Goal: Task Accomplishment & Management: Complete application form

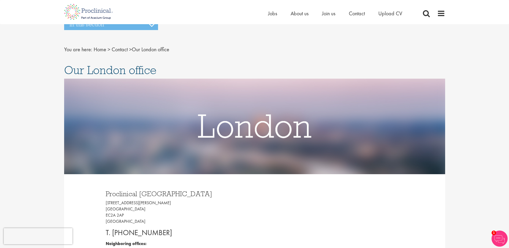
click at [77, 12] on img at bounding box center [88, 12] width 57 height 24
click at [273, 13] on span "Jobs" at bounding box center [272, 13] width 9 height 7
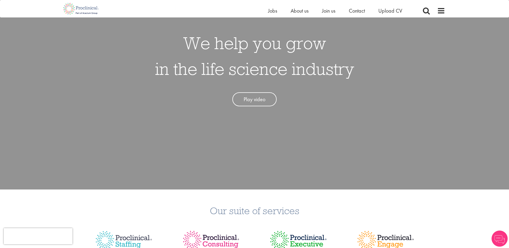
scroll to position [161, 0]
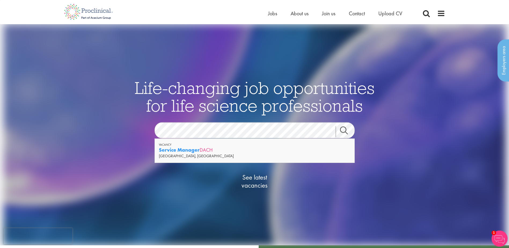
click at [201, 151] on div "Service Manager DACH" at bounding box center [255, 150] width 192 height 7
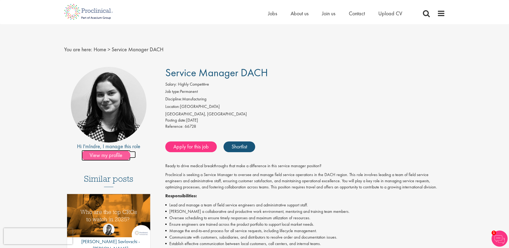
click at [112, 153] on span "View my profile" at bounding box center [106, 155] width 49 height 11
click at [196, 143] on link "Apply for this job" at bounding box center [191, 146] width 52 height 11
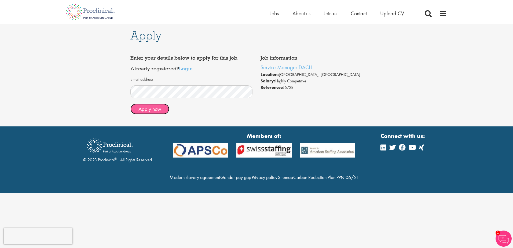
click at [152, 109] on button "Apply now" at bounding box center [149, 109] width 39 height 11
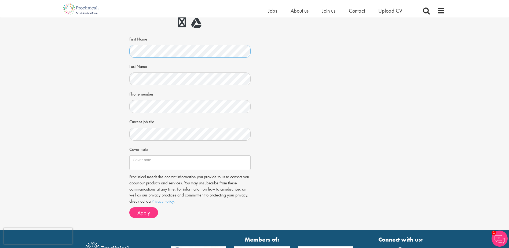
scroll to position [81, 0]
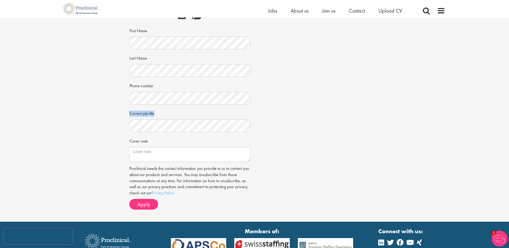
drag, startPoint x: 156, startPoint y: 114, endPoint x: 129, endPoint y: 113, distance: 26.9
click at [129, 113] on div "Apply Job information Service Manager DACH Location: Hamburg, Germany Salary: H…" at bounding box center [254, 79] width 259 height 285
copy label "Current job title"
drag, startPoint x: 150, startPoint y: 140, endPoint x: 121, endPoint y: 139, distance: 28.5
click at [121, 139] on div "Apply Job information Service Manager DACH Location: Hamburg, Germany Salary: H…" at bounding box center [254, 79] width 517 height 285
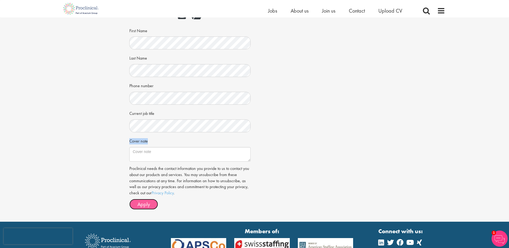
click at [142, 206] on span "Apply" at bounding box center [143, 204] width 13 height 7
